Goal: Task Accomplishment & Management: Use online tool/utility

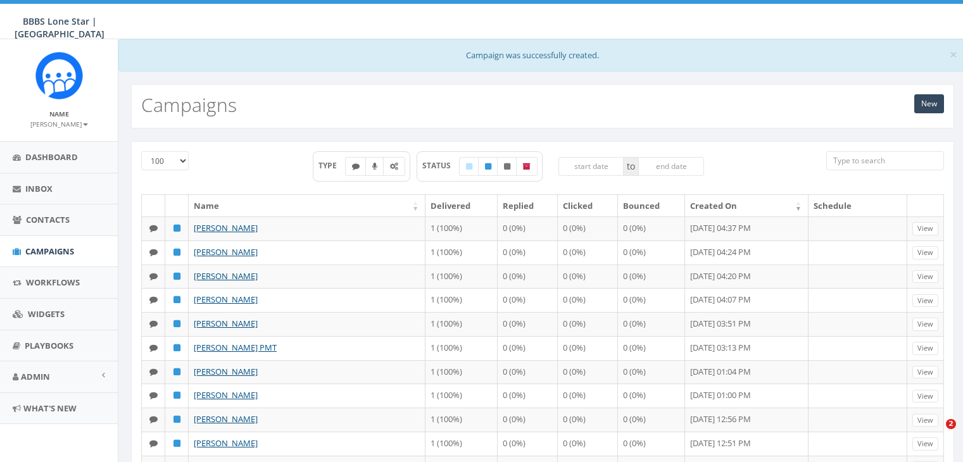
select select "100"
click at [58, 214] on span "Contacts" at bounding box center [48, 219] width 44 height 11
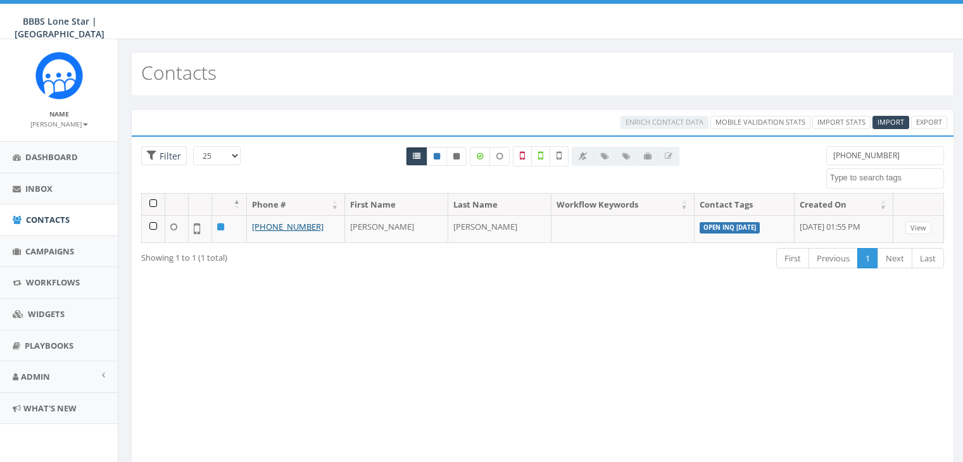
select select
drag, startPoint x: 888, startPoint y: 153, endPoint x: 816, endPoint y: 160, distance: 72.5
click at [817, 160] on div "(214) 208-6958 Import - 08/04/2025 landline number Open INQ Aug 2025 Test SMS" at bounding box center [885, 167] width 137 height 42
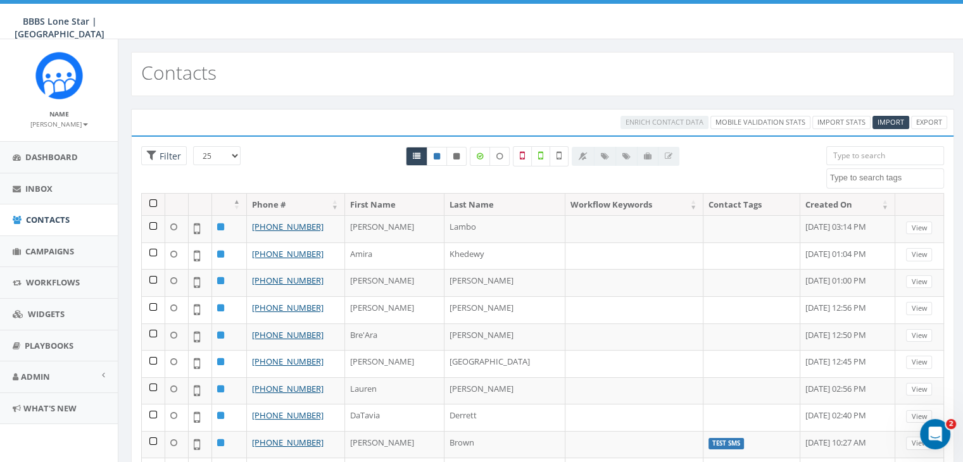
paste input "469-540-2768"
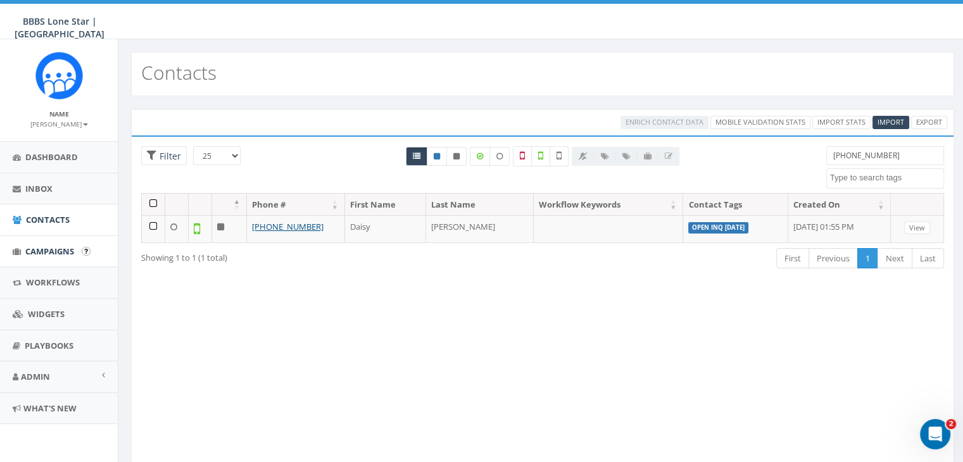
type input "469-540-2768"
click at [55, 253] on span "Campaigns" at bounding box center [49, 251] width 49 height 11
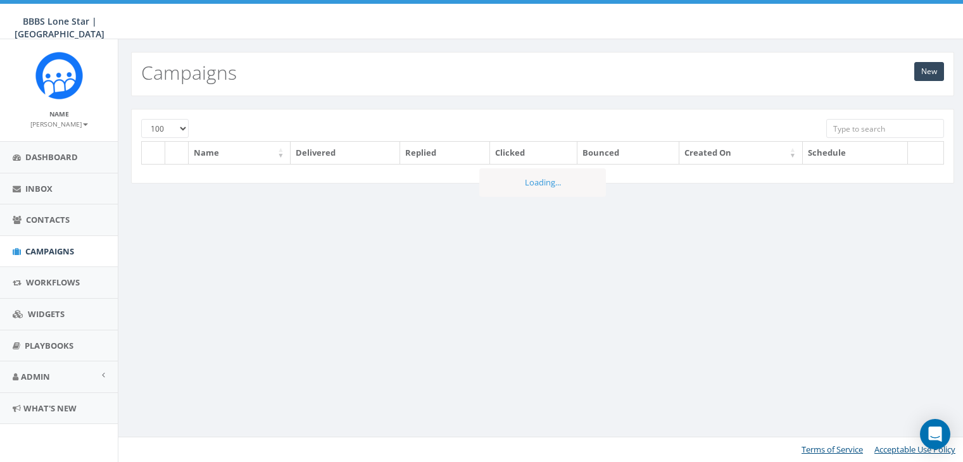
select select "100"
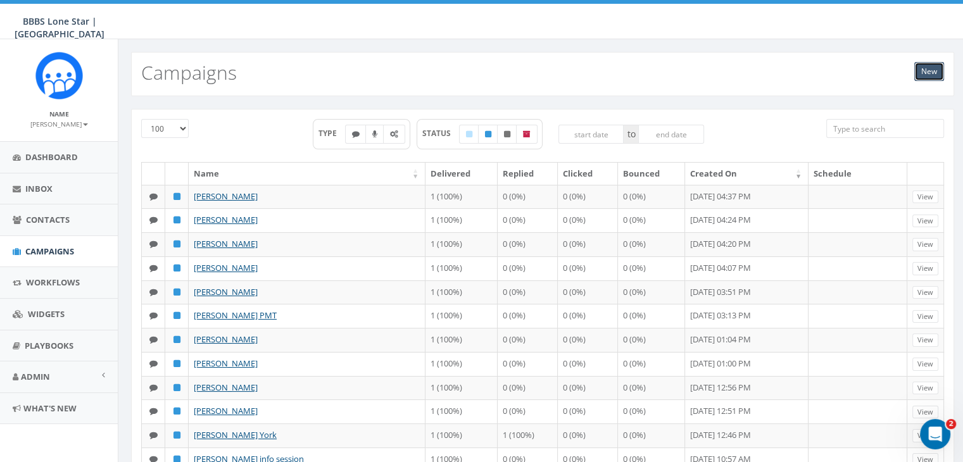
click at [928, 66] on link "New" at bounding box center [929, 71] width 30 height 19
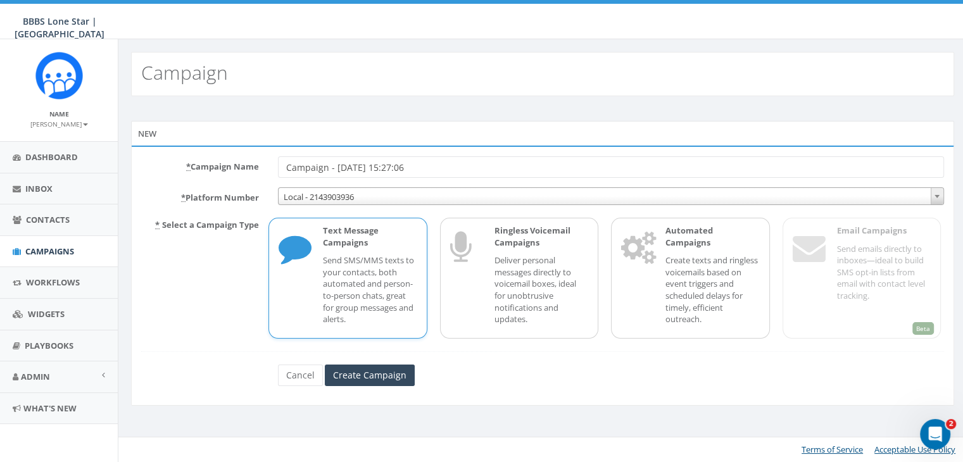
drag, startPoint x: 438, startPoint y: 167, endPoint x: 268, endPoint y: 165, distance: 169.1
click at [268, 165] on div "Campaign - 08/11/2025, 15:27:06" at bounding box center [610, 167] width 685 height 22
type input "Daisy Vasquez"
click at [331, 268] on p "Send SMS/MMS texts to your contacts, both automated and person-to-person chats,…" at bounding box center [370, 290] width 94 height 70
click at [364, 370] on input "Create Campaign" at bounding box center [370, 376] width 90 height 22
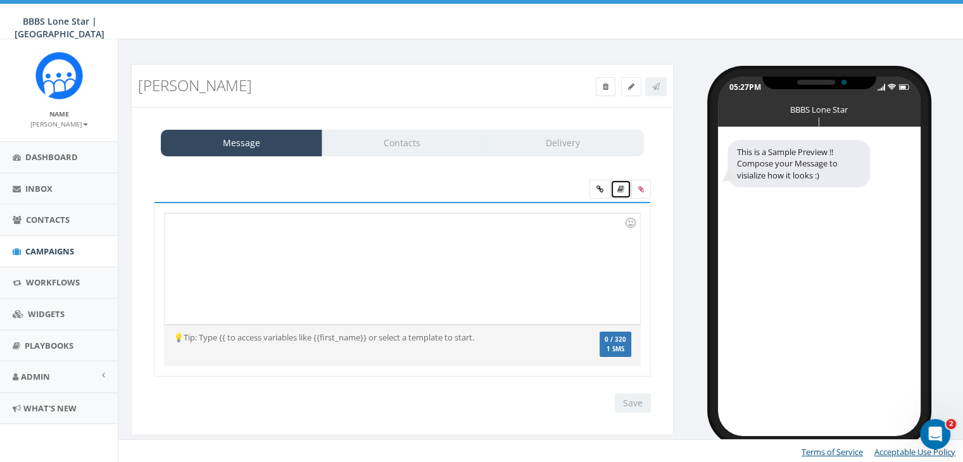
click at [621, 188] on icon at bounding box center [620, 190] width 7 height 8
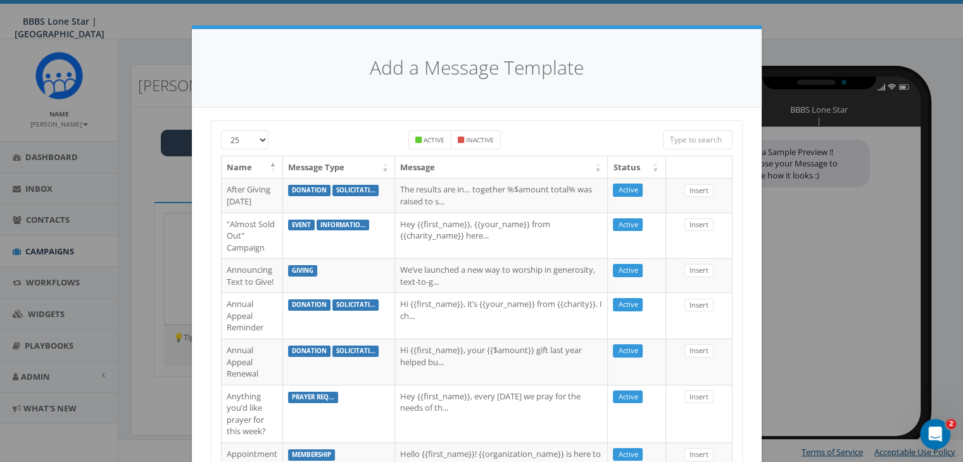
click at [688, 142] on input "search" at bounding box center [698, 139] width 70 height 19
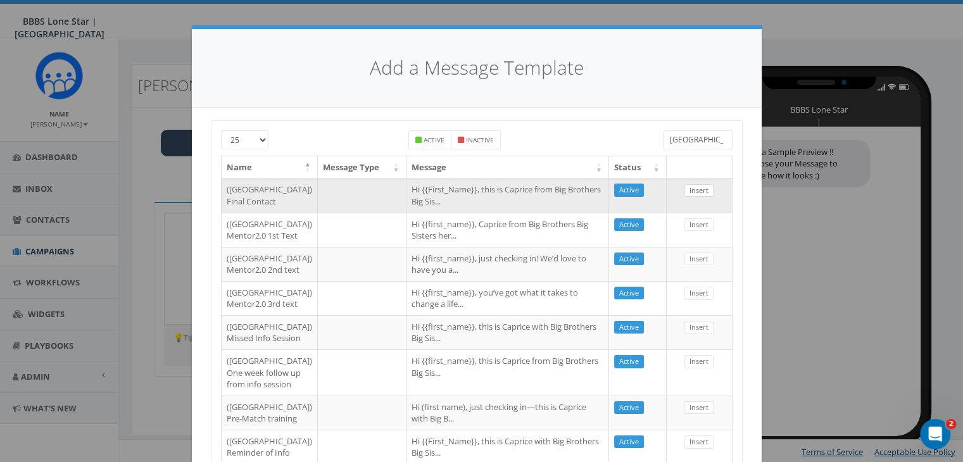
type input "Dallas"
click at [699, 191] on link "Insert" at bounding box center [699, 190] width 29 height 13
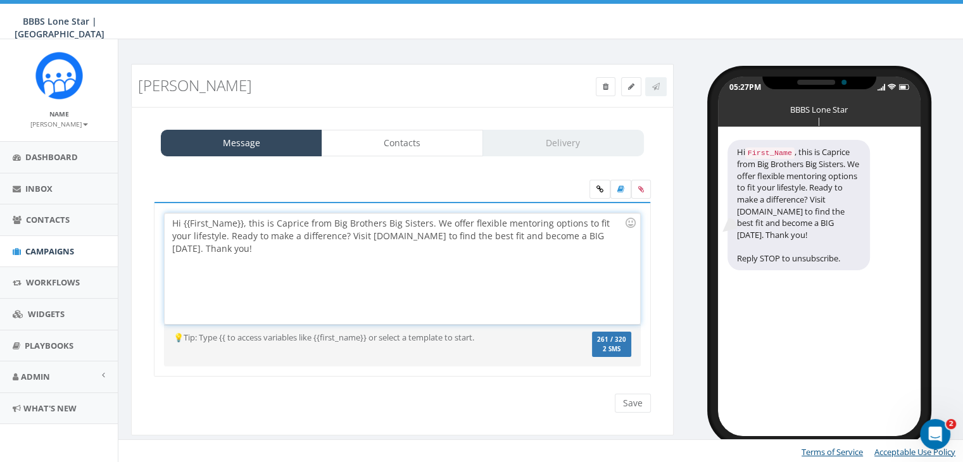
click at [241, 220] on div "Hi {{First_Name}}, this is Caprice from Big Brothers Big Sisters. We offer flex…" at bounding box center [402, 268] width 475 height 111
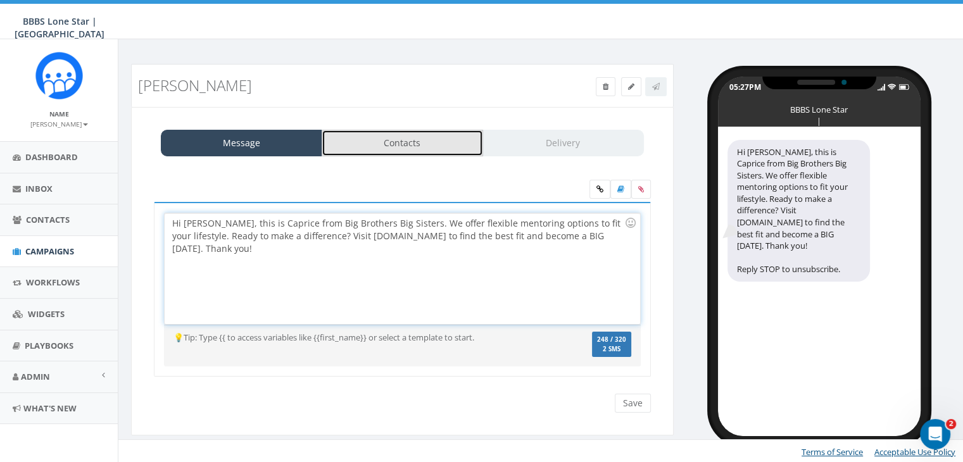
click at [458, 142] on link "Contacts" at bounding box center [402, 143] width 161 height 27
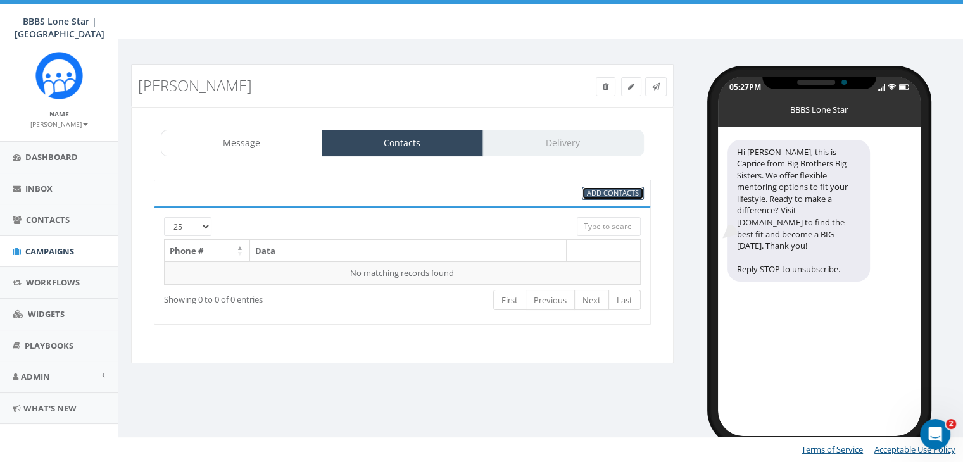
click at [611, 189] on span "Add Contacts" at bounding box center [613, 192] width 52 height 9
select select
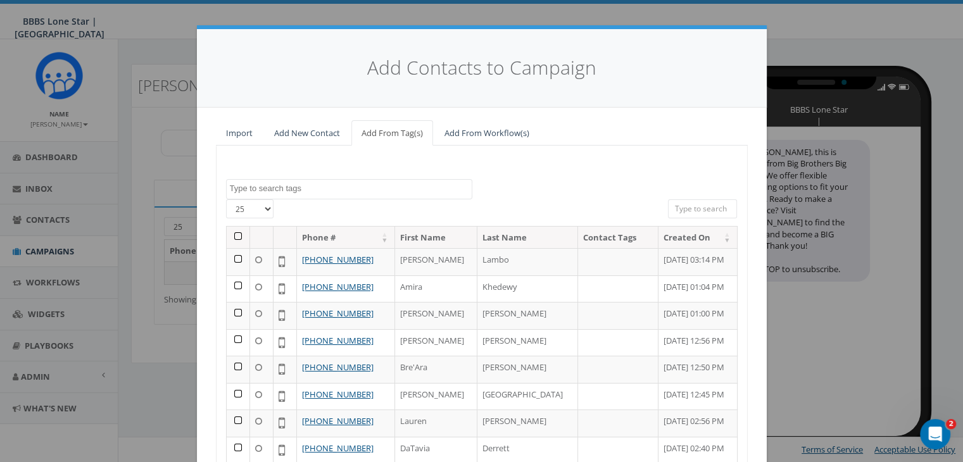
click at [681, 206] on input "search" at bounding box center [703, 208] width 70 height 19
paste input "469-540-2768"
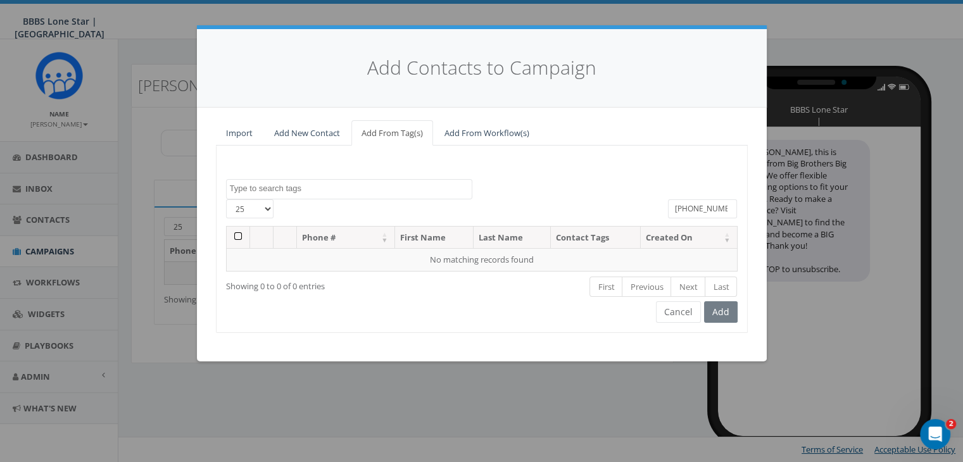
type input "469-540-2768"
click at [312, 132] on link "Add New Contact" at bounding box center [307, 133] width 86 height 26
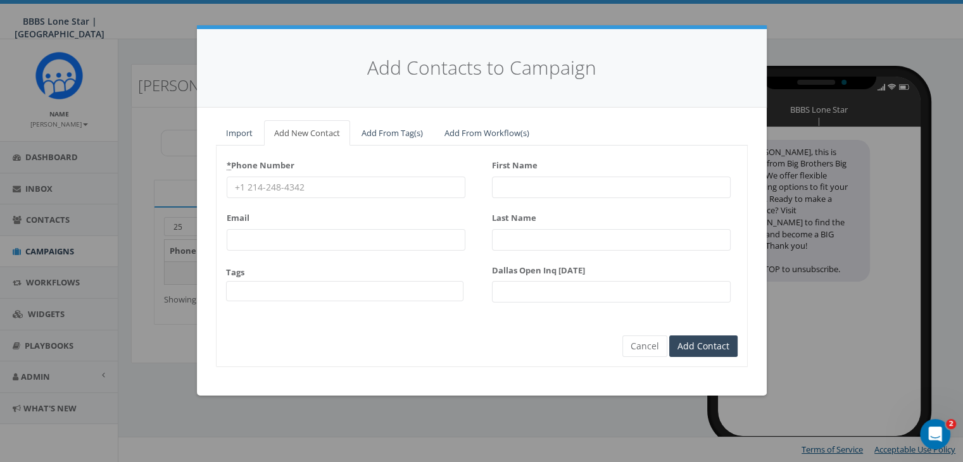
click at [342, 183] on input "* Phone Number" at bounding box center [346, 188] width 239 height 22
paste input "469-540-2768"
type input "469-540-2768"
click at [543, 180] on input "First Name" at bounding box center [611, 188] width 239 height 22
type input "Daisy"
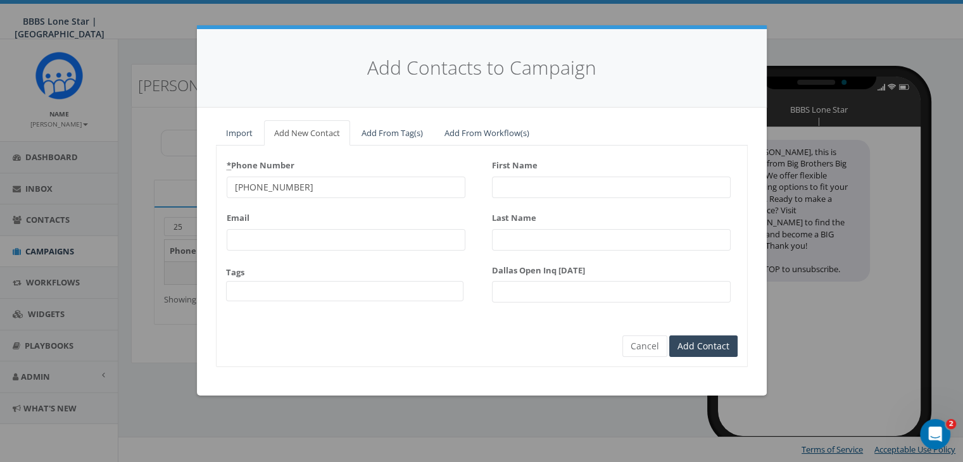
type input "Vasquez"
click at [571, 175] on div "First Name Daisysy" at bounding box center [611, 176] width 239 height 43
click at [566, 183] on input "Daisysy" at bounding box center [611, 188] width 239 height 22
type input "Daisy"
click at [683, 343] on input "Add Contact" at bounding box center [703, 347] width 68 height 22
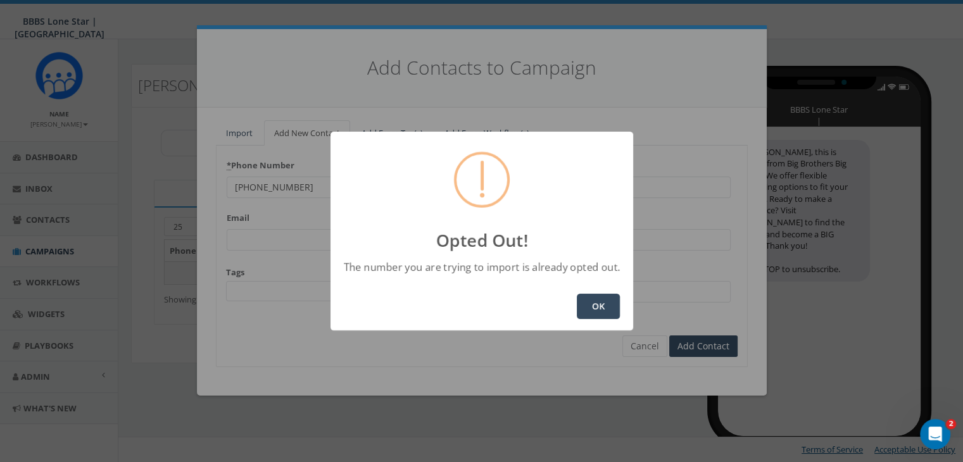
click at [597, 302] on button "OK" at bounding box center [598, 306] width 43 height 25
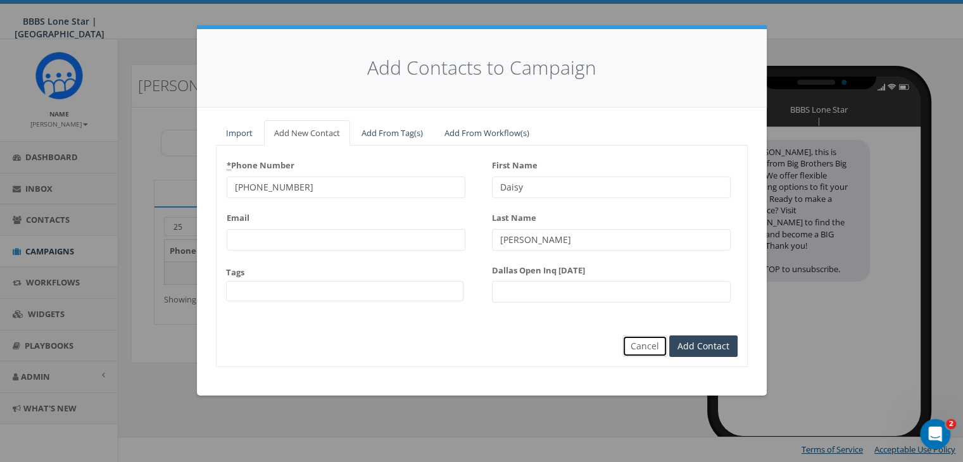
click at [643, 347] on button "Cancel" at bounding box center [644, 347] width 45 height 22
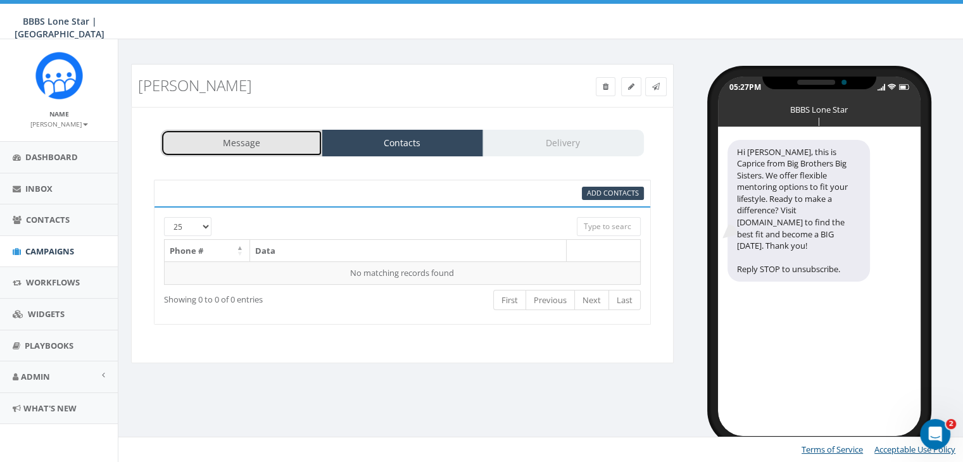
click at [253, 149] on link "Message" at bounding box center [241, 143] width 161 height 27
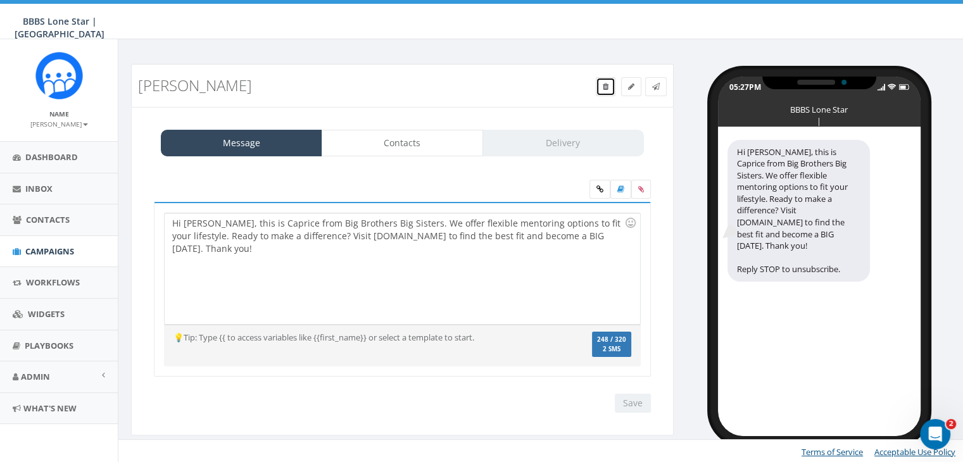
click at [603, 80] on link at bounding box center [606, 86] width 20 height 19
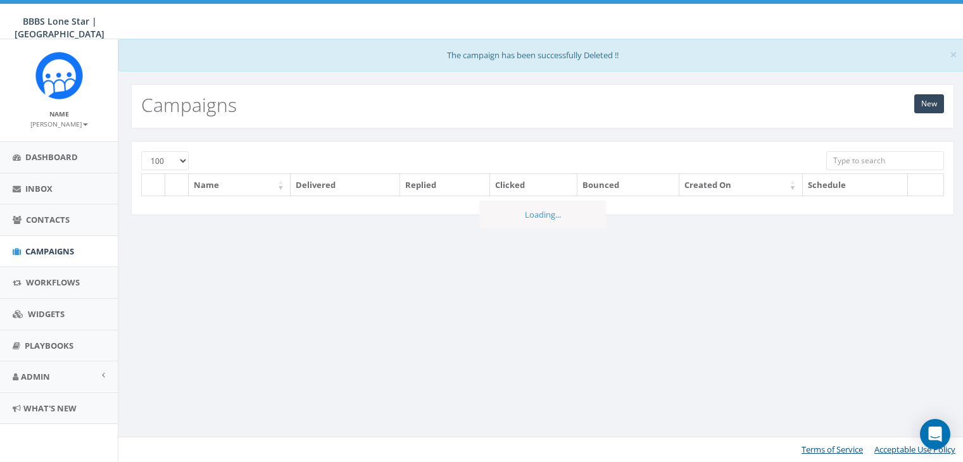
select select "100"
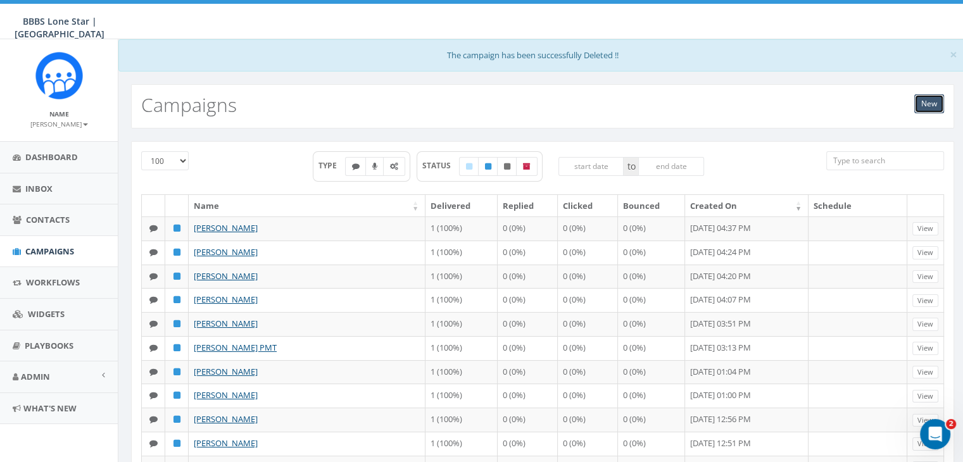
click at [925, 103] on link "New" at bounding box center [929, 103] width 30 height 19
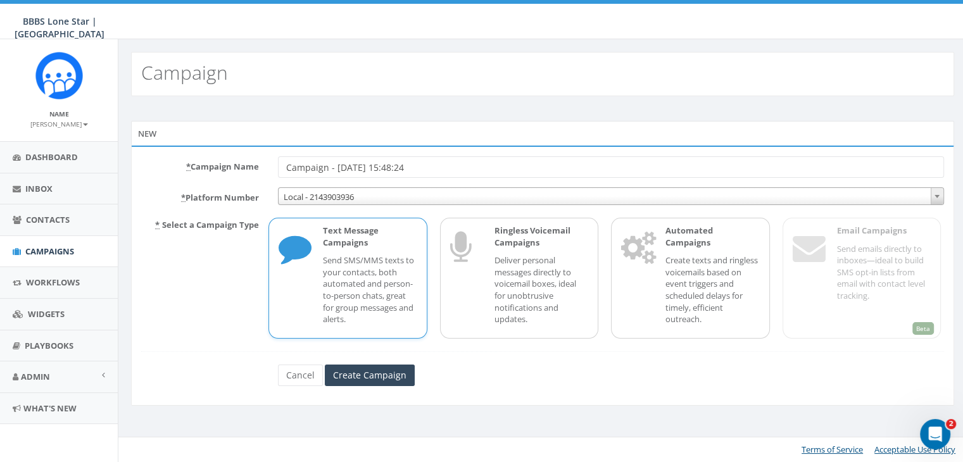
drag, startPoint x: 441, startPoint y: 166, endPoint x: 259, endPoint y: 161, distance: 181.8
click at [259, 161] on div "* Campaign Name Campaign - [DATE] 15:48:24" at bounding box center [543, 167] width 822 height 22
type input "Ashston Earl"
click at [325, 274] on p "Send SMS/MMS texts to your contacts, both automated and person-to-person chats,…" at bounding box center [370, 290] width 94 height 70
click at [374, 375] on input "Create Campaign" at bounding box center [370, 376] width 90 height 22
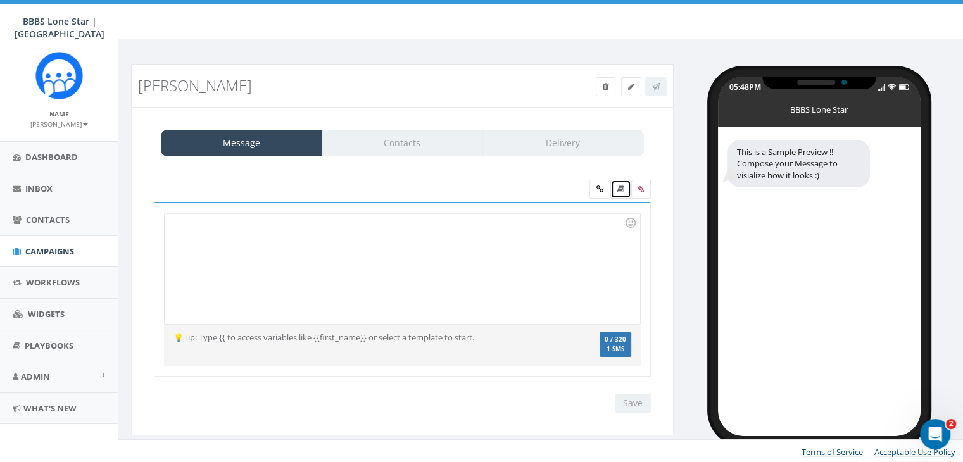
click at [620, 192] on icon at bounding box center [620, 190] width 7 height 8
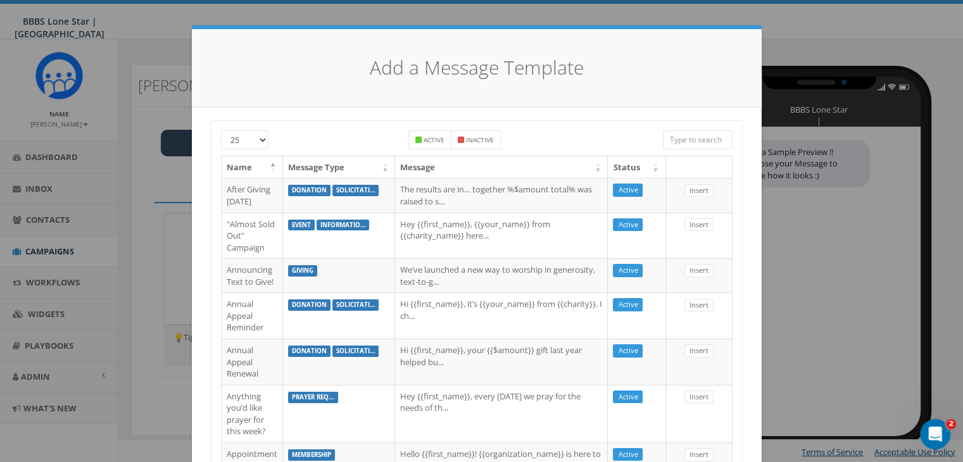
click at [704, 136] on input "search" at bounding box center [698, 139] width 70 height 19
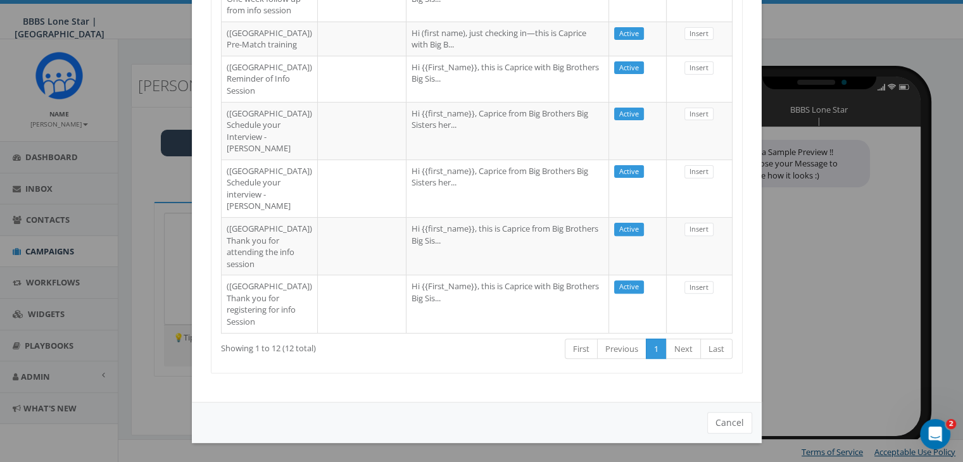
scroll to position [507, 0]
type input "Dallas"
click at [730, 427] on button "Cancel" at bounding box center [729, 423] width 45 height 22
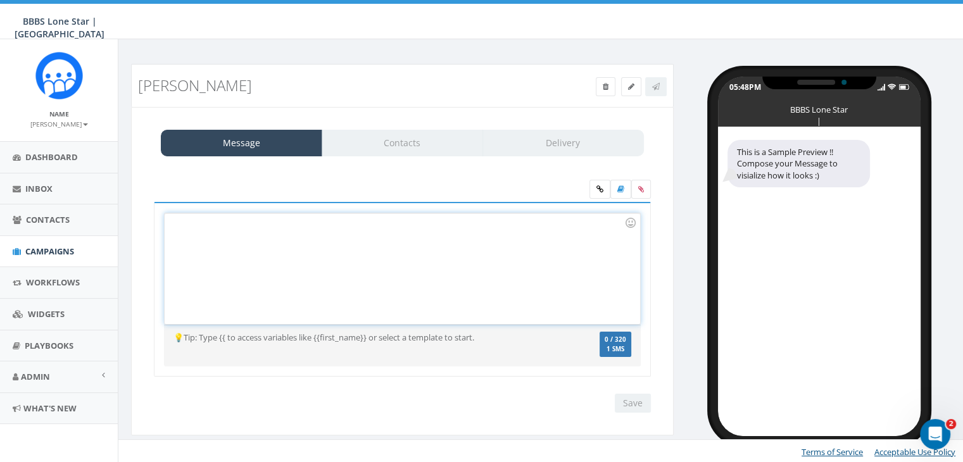
click at [179, 225] on div at bounding box center [402, 268] width 475 height 111
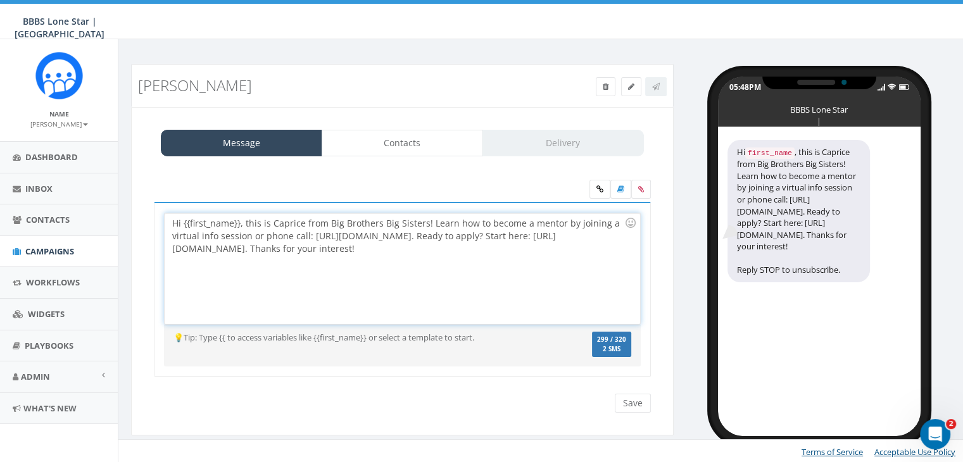
click at [240, 220] on div "Hi {{first_name}}, this is Caprice from Big Brothers Big Sisters! Learn how to …" at bounding box center [402, 268] width 475 height 111
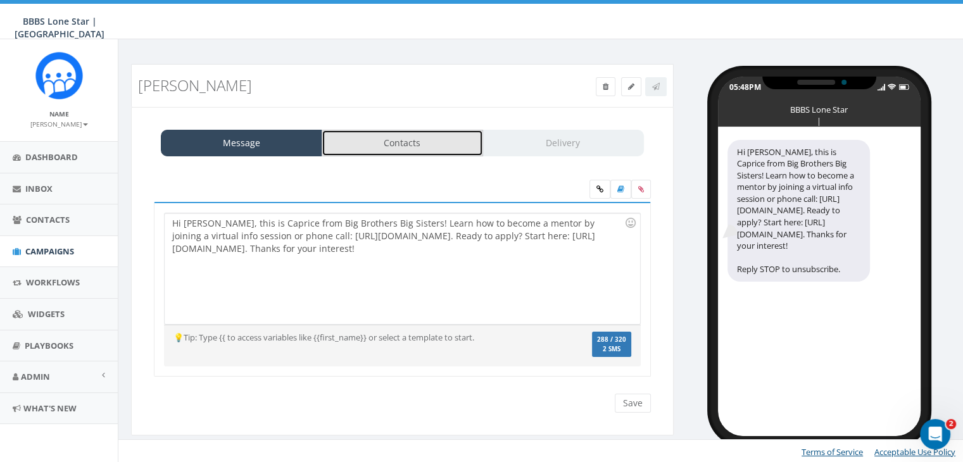
click at [395, 148] on link "Contacts" at bounding box center [402, 143] width 161 height 27
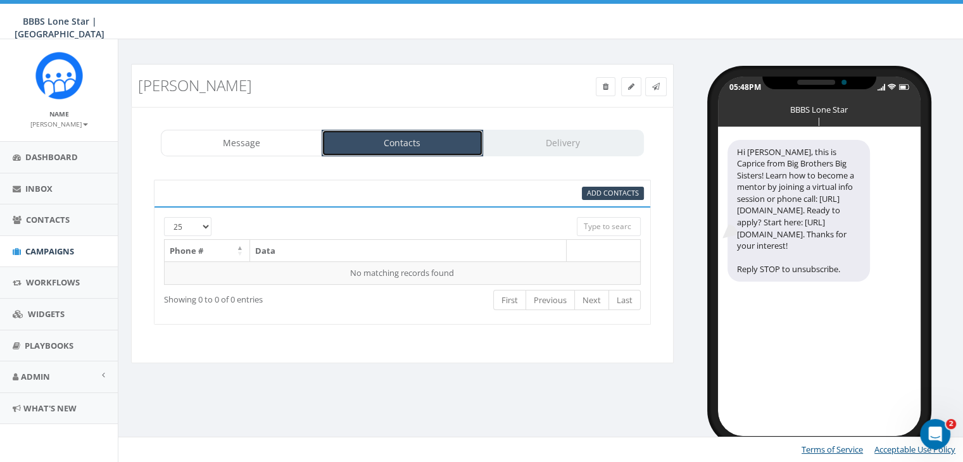
click at [412, 140] on link "Contacts" at bounding box center [402, 143] width 161 height 27
click at [621, 188] on span "Add Contacts" at bounding box center [613, 192] width 52 height 9
select select
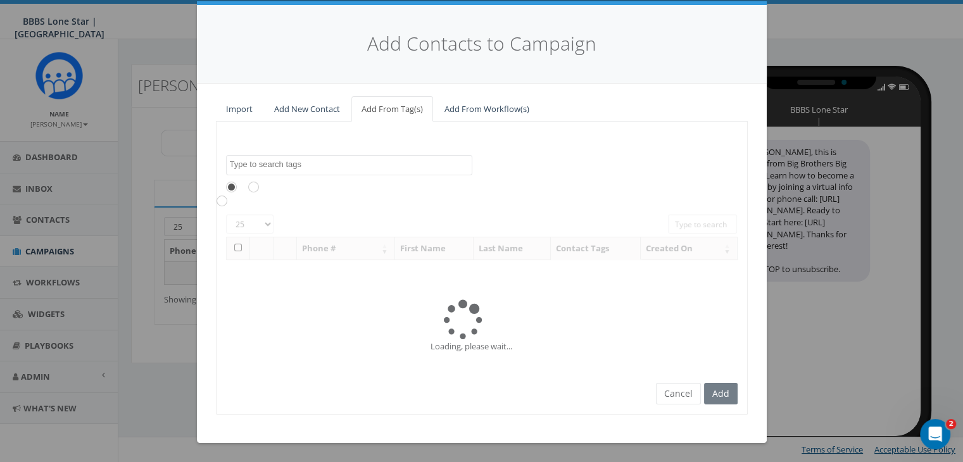
scroll to position [0, 0]
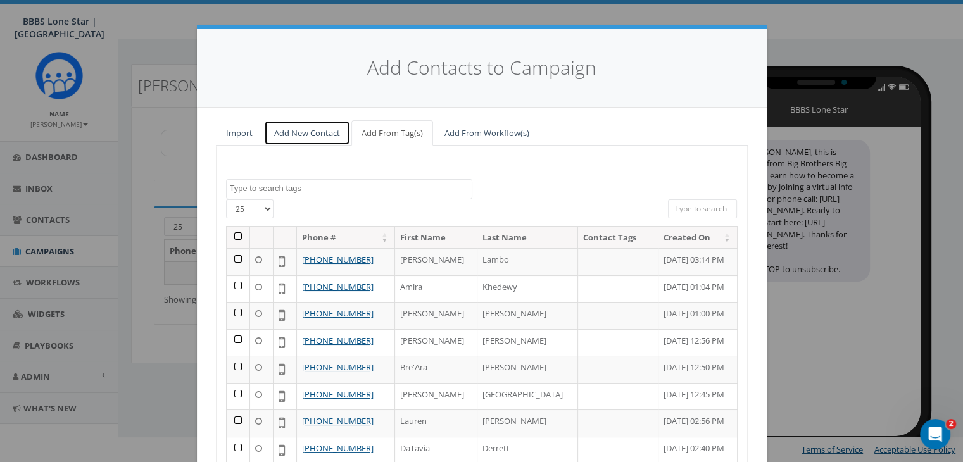
click at [315, 131] on link "Add New Contact" at bounding box center [307, 133] width 86 height 26
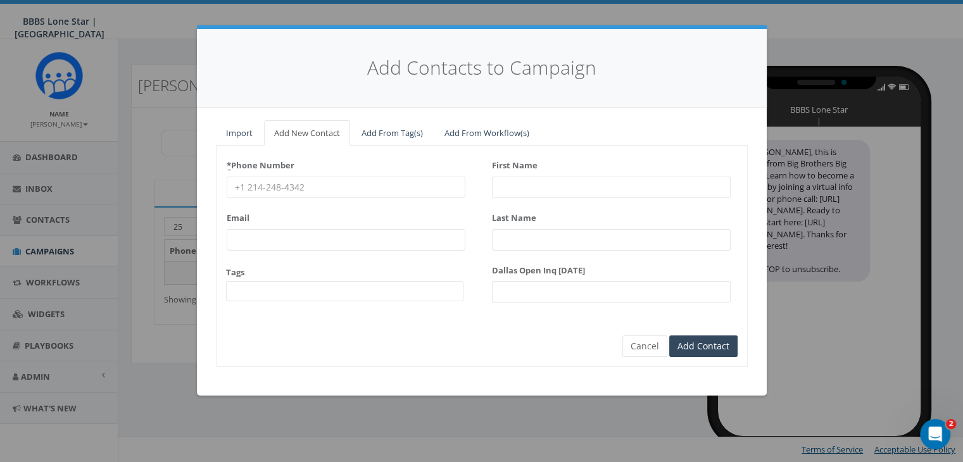
click at [266, 186] on input "* Phone Number" at bounding box center [346, 188] width 239 height 22
paste input "214-514-7085"
type input "214-514-7085"
click at [524, 179] on input "First Name" at bounding box center [611, 188] width 239 height 22
type input "As"
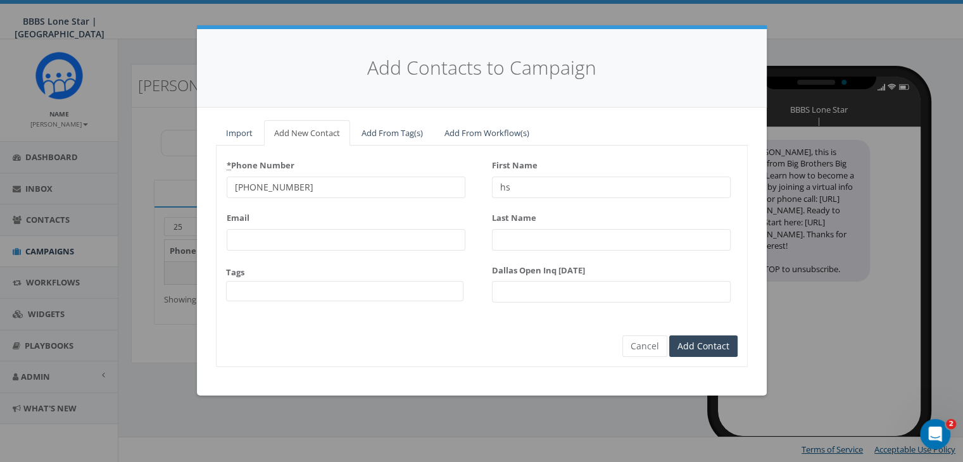
type input "h"
type input "Ashston"
type input "Earl"
click at [706, 345] on input "Add Contact" at bounding box center [703, 347] width 68 height 22
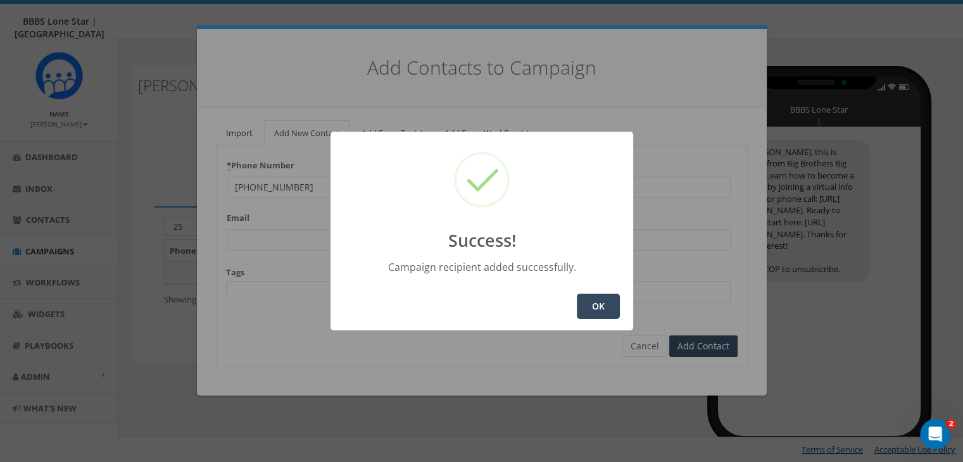
click at [602, 301] on button "OK" at bounding box center [598, 306] width 43 height 25
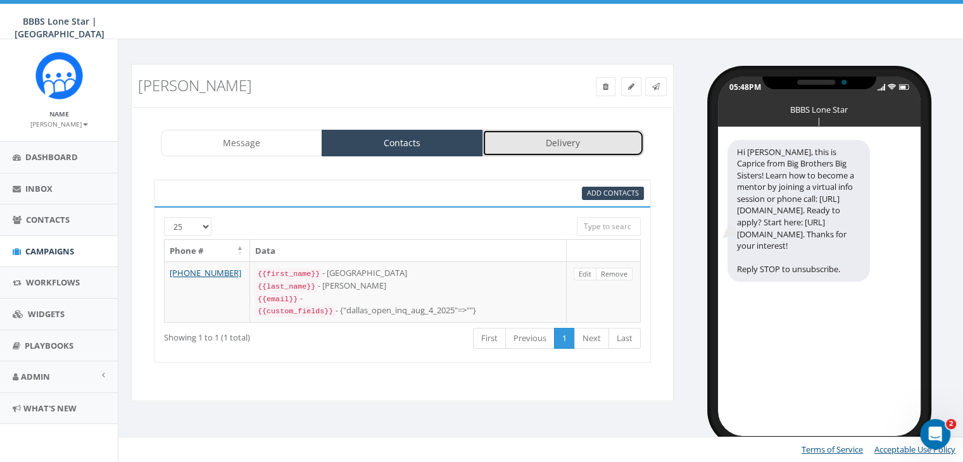
click at [586, 148] on link "Delivery" at bounding box center [563, 143] width 161 height 27
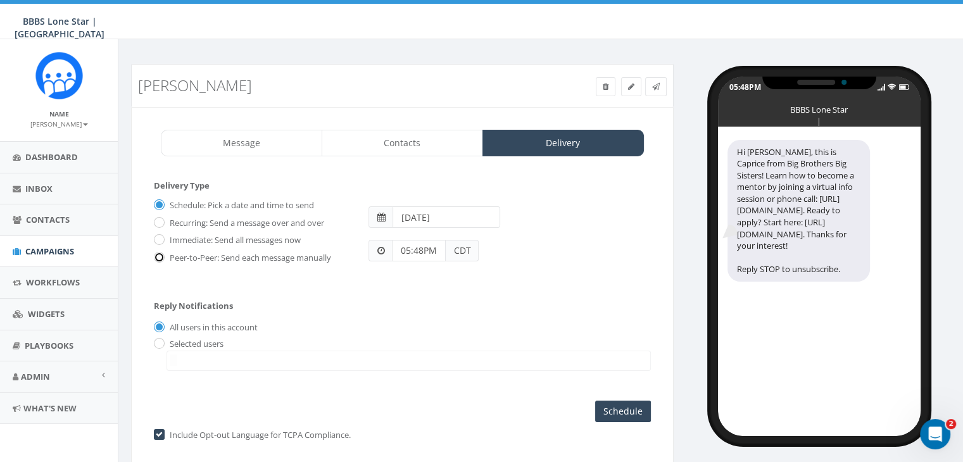
click at [158, 256] on input "Peer-to-Peer: Send each message manually" at bounding box center [158, 258] width 8 height 8
radio input "true"
click at [155, 340] on input "radio" at bounding box center [158, 344] width 8 height 8
radio input "true"
click at [230, 360] on span at bounding box center [409, 361] width 484 height 20
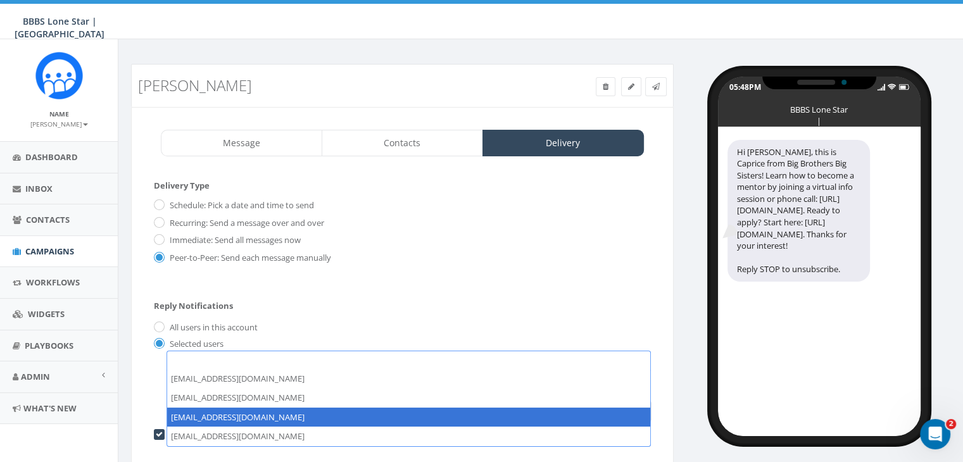
select select "1730"
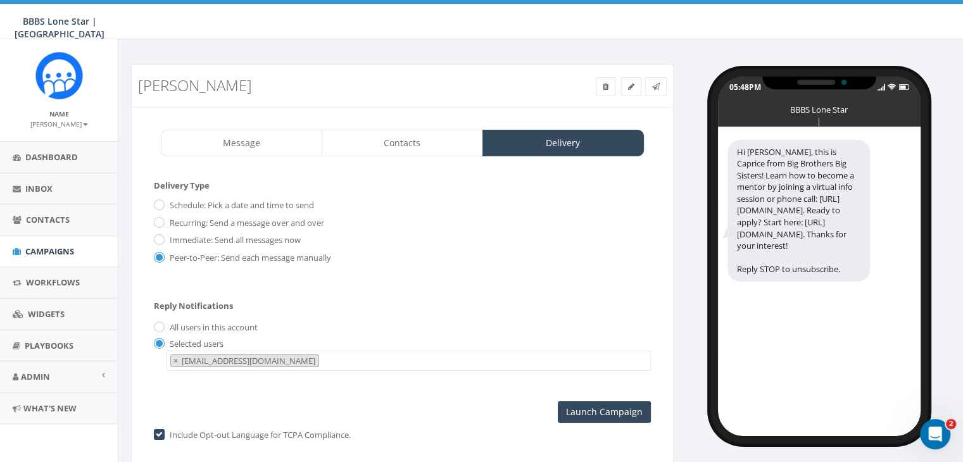
scroll to position [25, 0]
click at [613, 412] on input "Launch Campaign" at bounding box center [604, 412] width 93 height 22
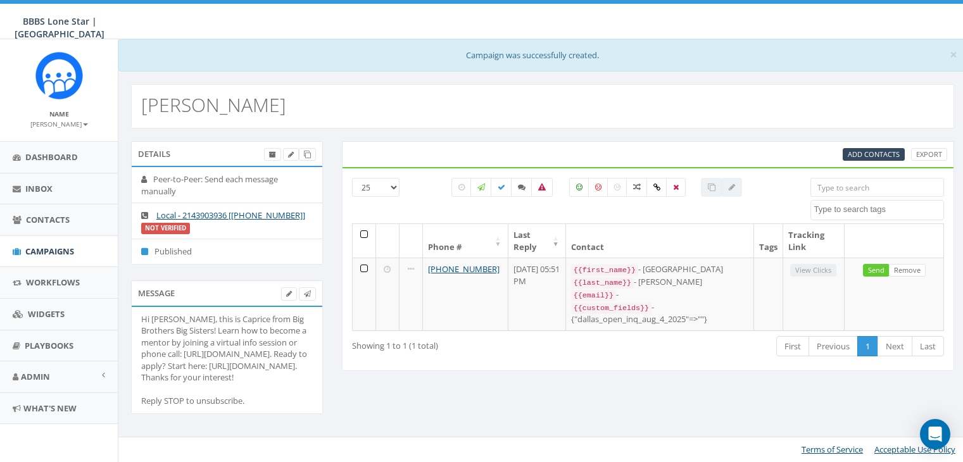
select select
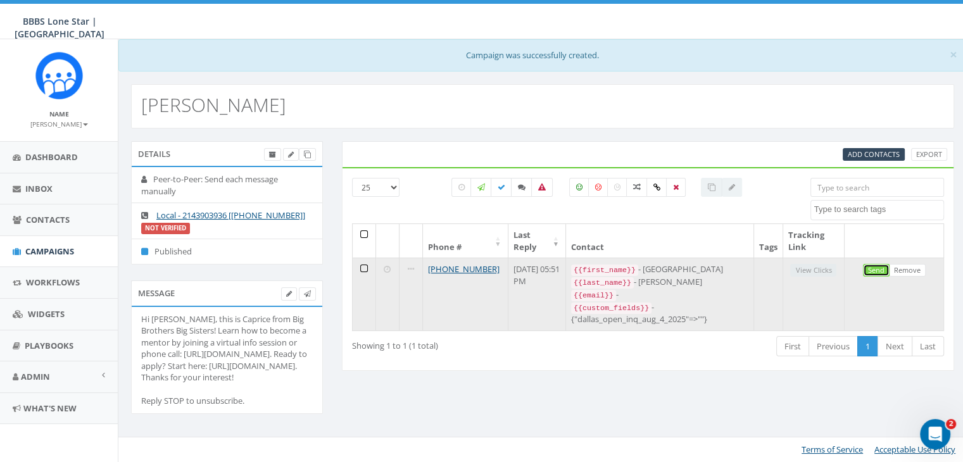
click at [883, 264] on link "Send" at bounding box center [876, 270] width 27 height 13
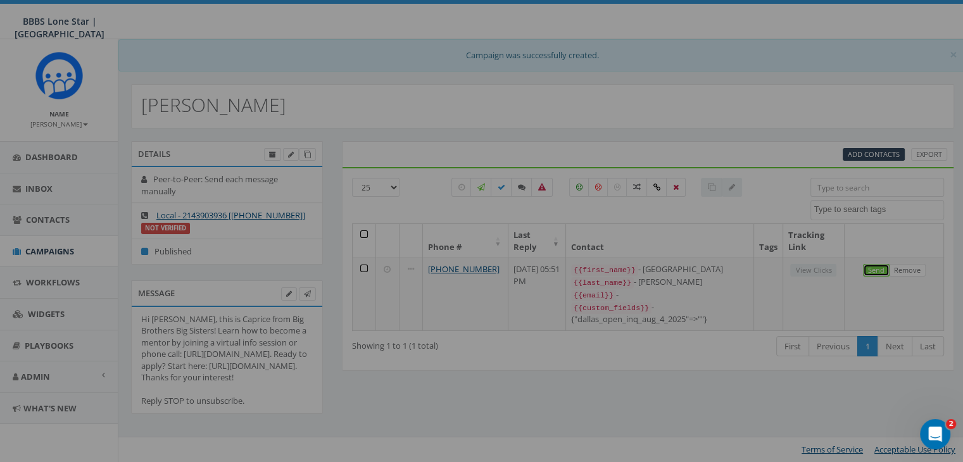
select select
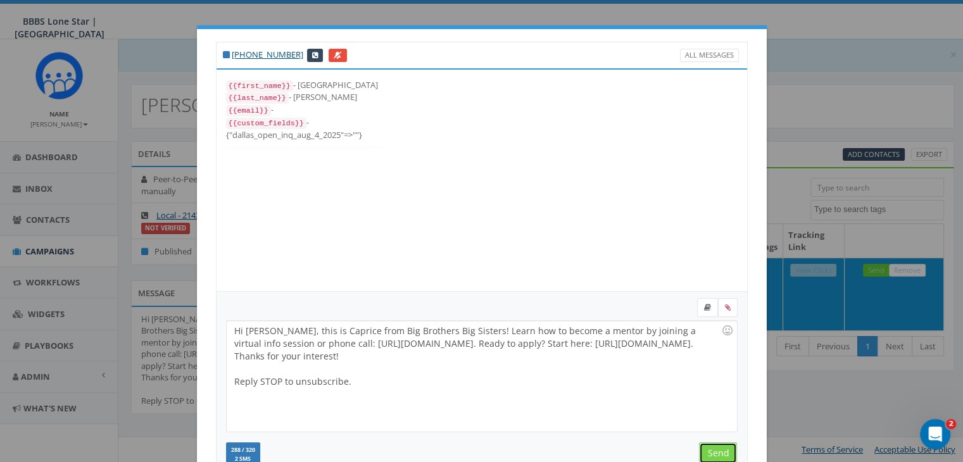
click at [710, 446] on input "Send" at bounding box center [718, 454] width 38 height 22
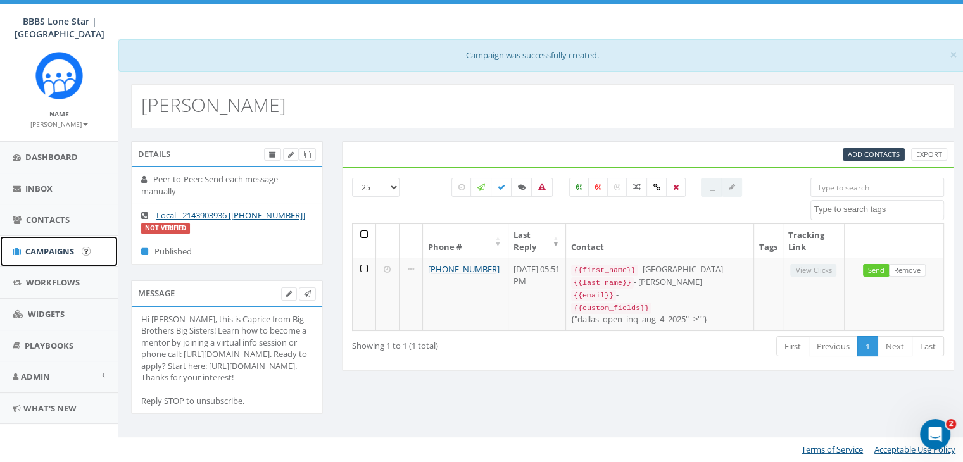
click at [46, 249] on span "Campaigns" at bounding box center [49, 251] width 49 height 11
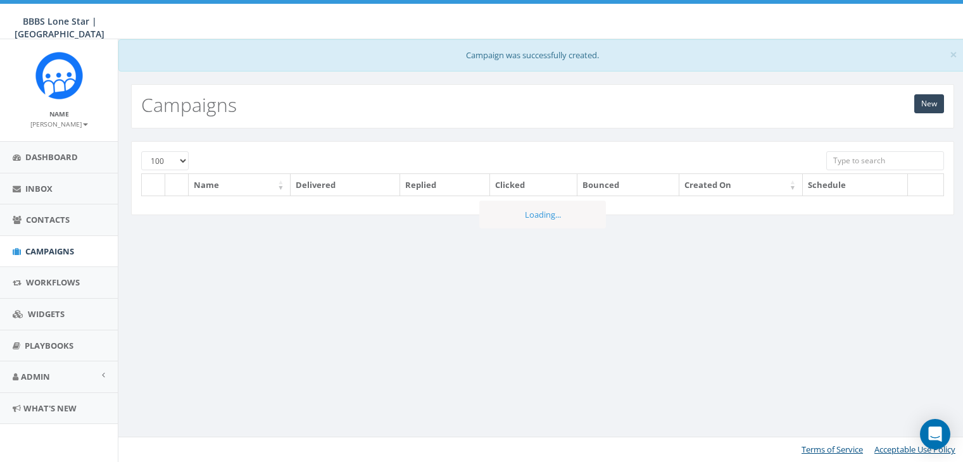
select select "100"
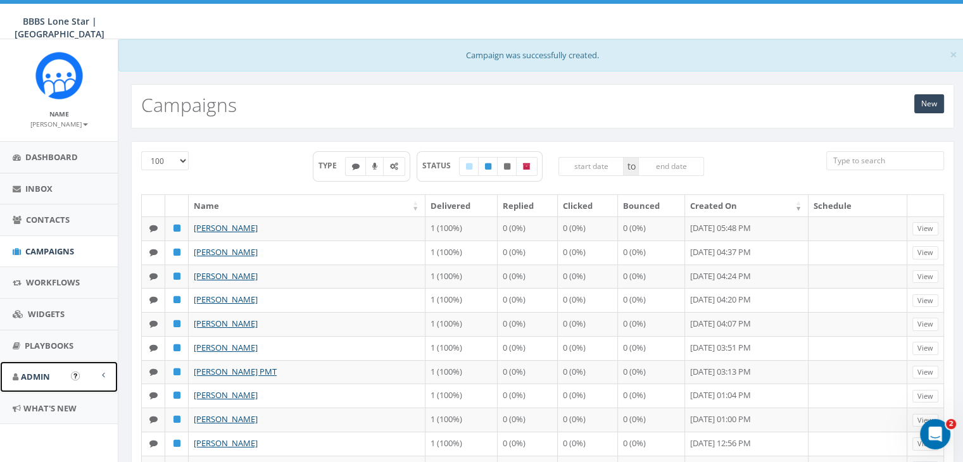
click at [104, 374] on span at bounding box center [103, 375] width 3 height 8
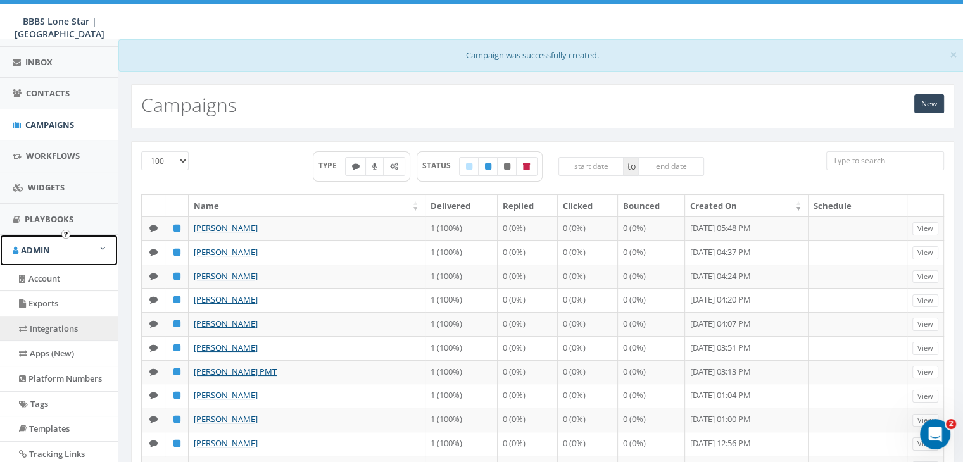
scroll to position [246, 0]
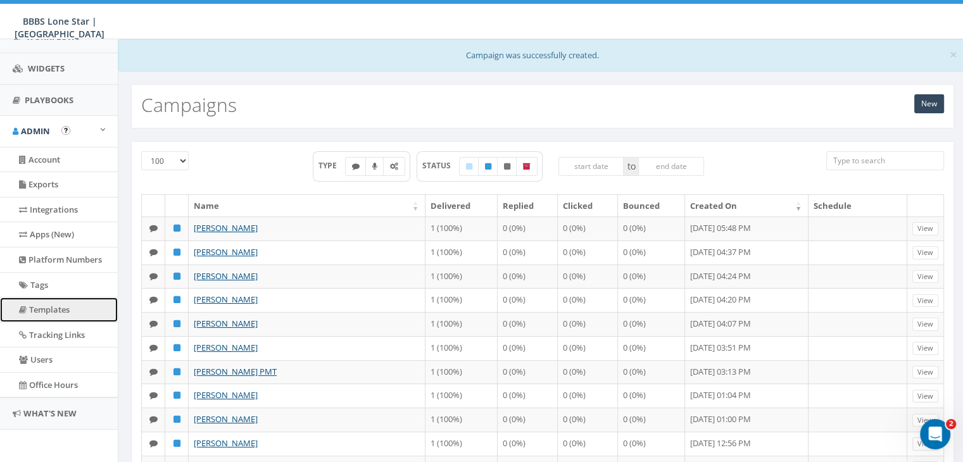
click at [63, 308] on link "Templates" at bounding box center [59, 310] width 118 height 25
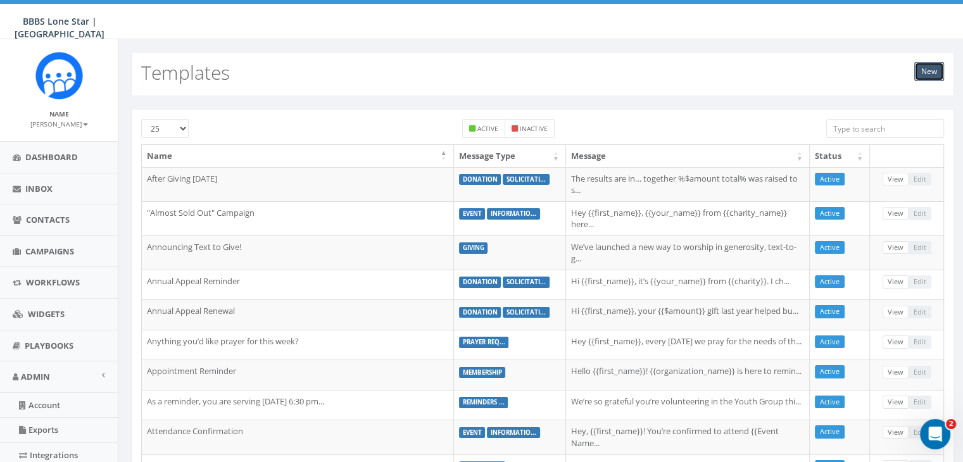
click at [929, 69] on link "New" at bounding box center [929, 71] width 30 height 19
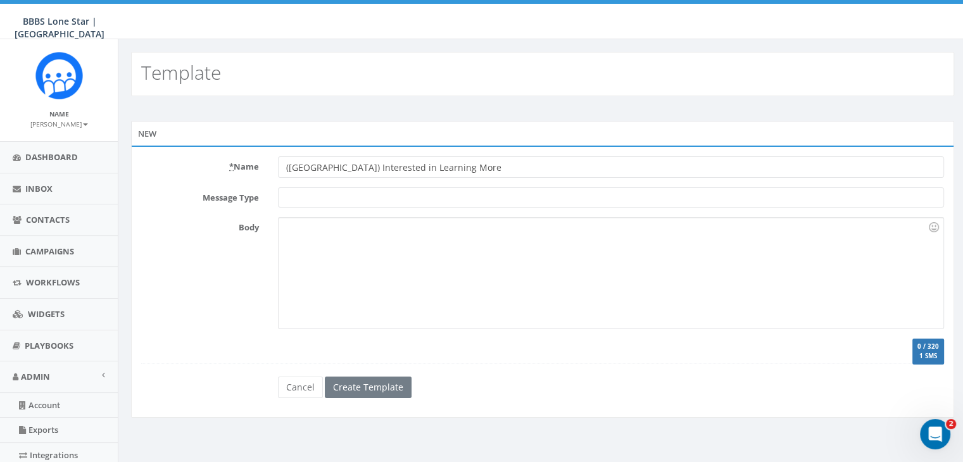
type input "([GEOGRAPHIC_DATA]) Interested in Learning More"
click at [621, 245] on div at bounding box center [611, 273] width 664 height 111
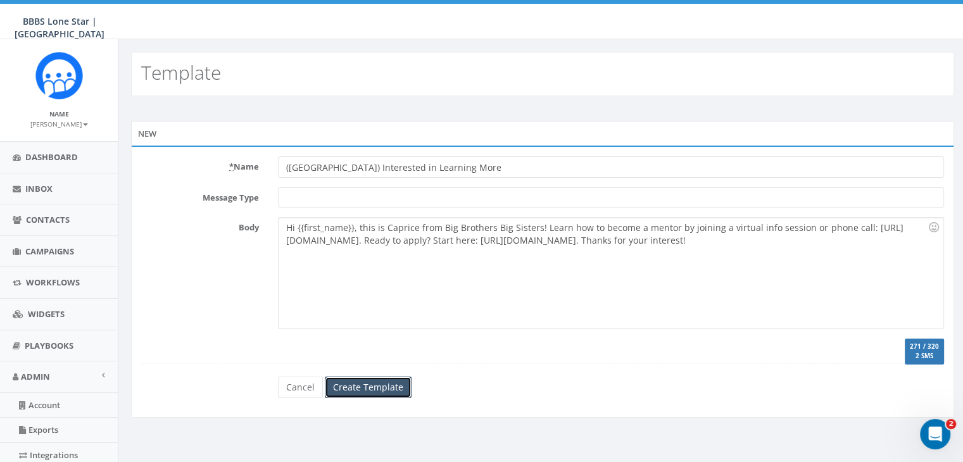
click at [392, 382] on input "Create Template" at bounding box center [368, 388] width 87 height 22
